Goal: Task Accomplishment & Management: Manage account settings

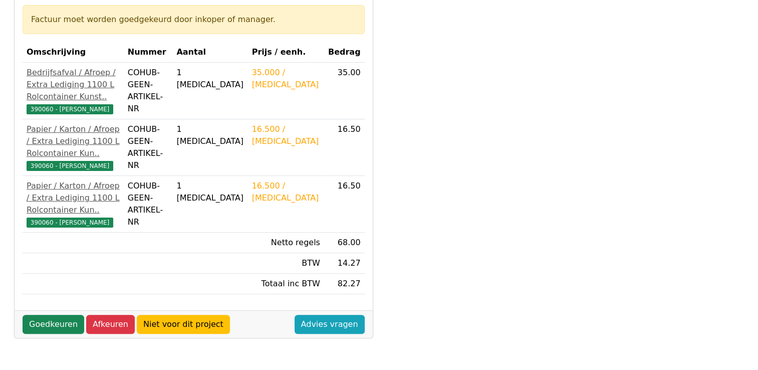
scroll to position [200, 0]
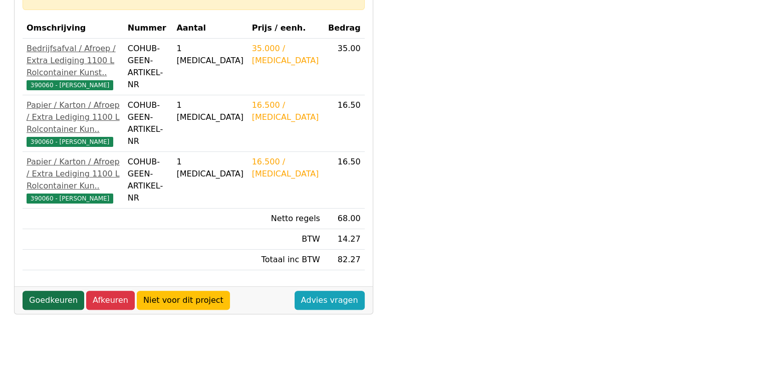
click at [56, 302] on link "Goedkeuren" at bounding box center [54, 300] width 62 height 19
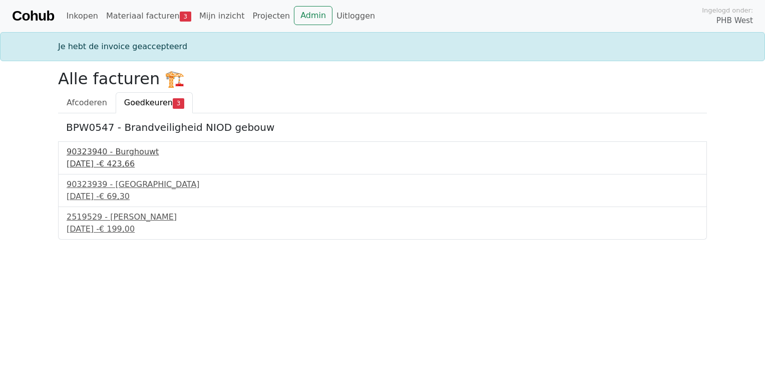
click at [137, 155] on div "90323940 - Burghouwt" at bounding box center [383, 152] width 632 height 12
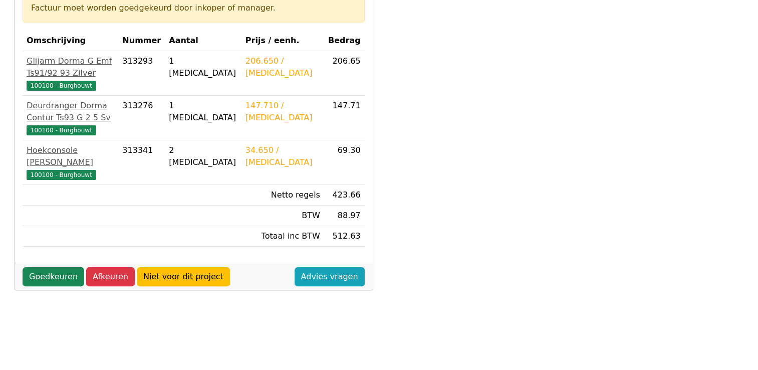
scroll to position [200, 0]
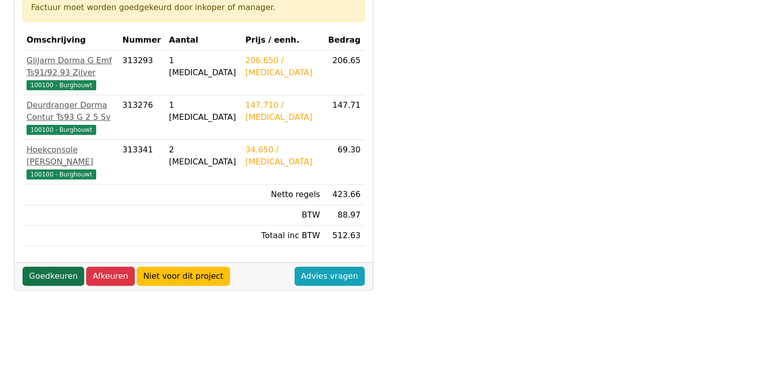
click at [58, 266] on link "Goedkeuren" at bounding box center [54, 275] width 62 height 19
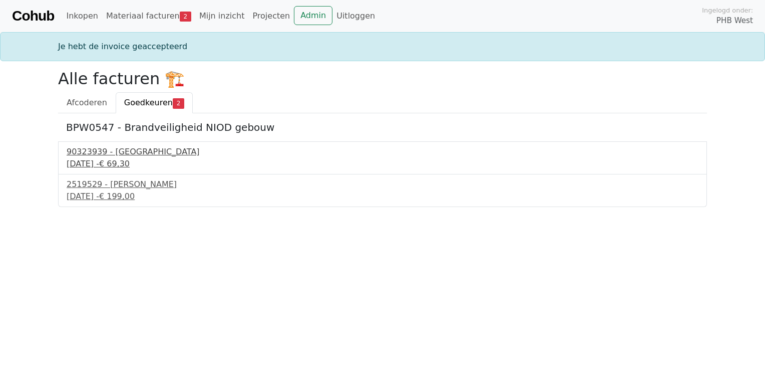
click at [118, 151] on div "90323939 - [GEOGRAPHIC_DATA]" at bounding box center [383, 152] width 632 height 12
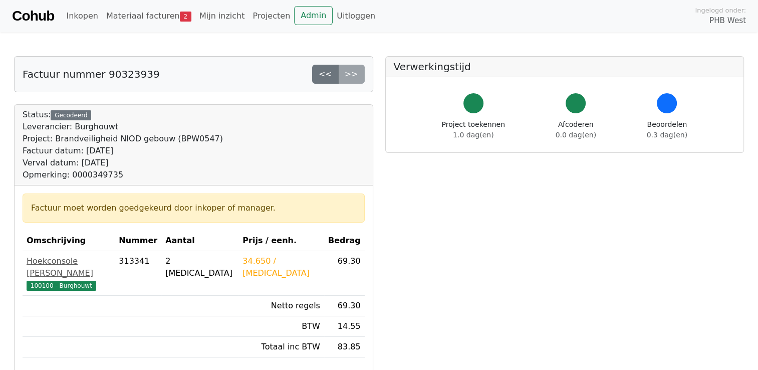
scroll to position [50, 0]
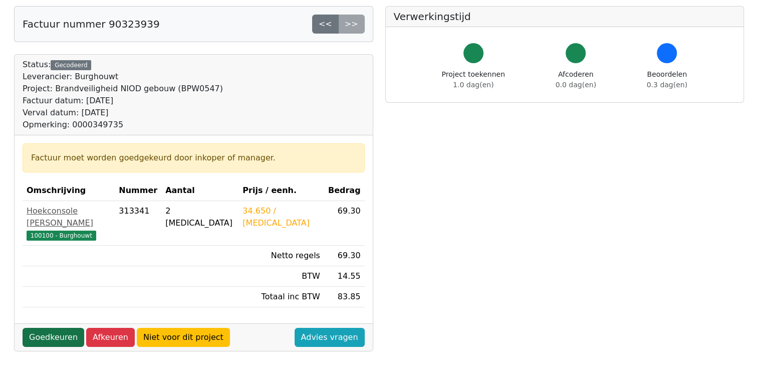
click at [53, 328] on link "Goedkeuren" at bounding box center [54, 337] width 62 height 19
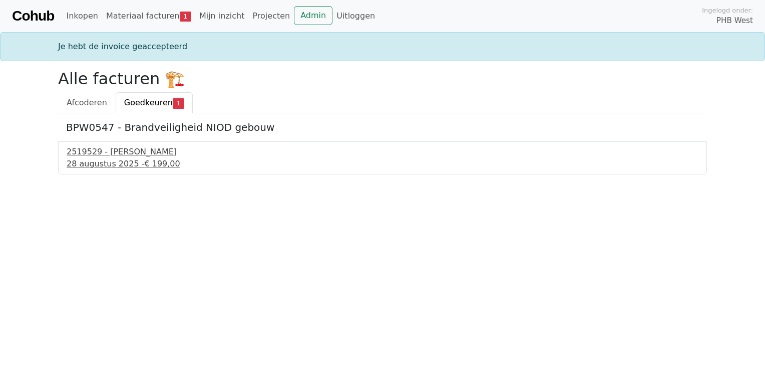
click at [105, 152] on div "2519529 - Van Dalen" at bounding box center [383, 152] width 632 height 12
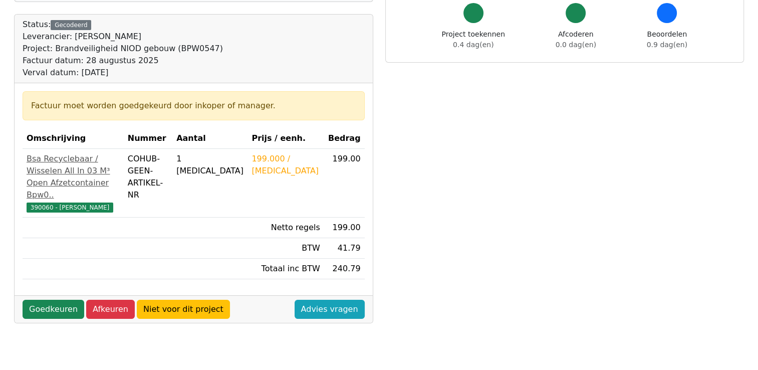
scroll to position [100, 0]
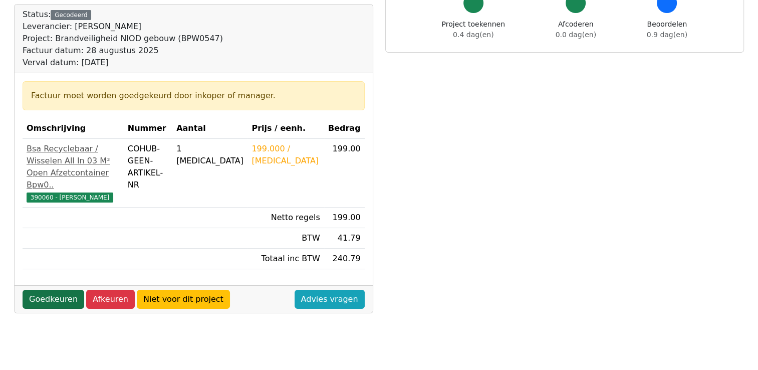
click at [62, 309] on link "Goedkeuren" at bounding box center [54, 299] width 62 height 19
